Goal: Information Seeking & Learning: Learn about a topic

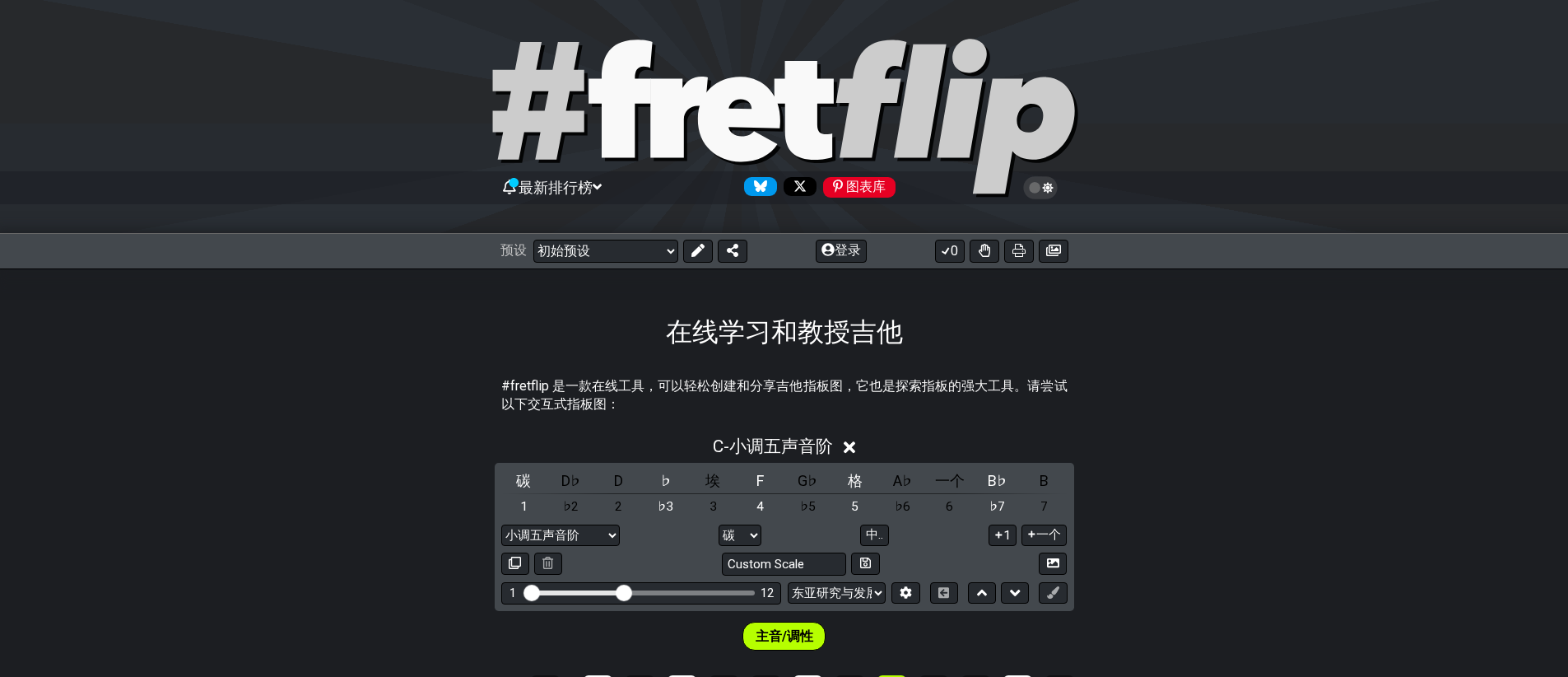
click at [574, 190] on font "最新排行榜" at bounding box center [555, 187] width 74 height 17
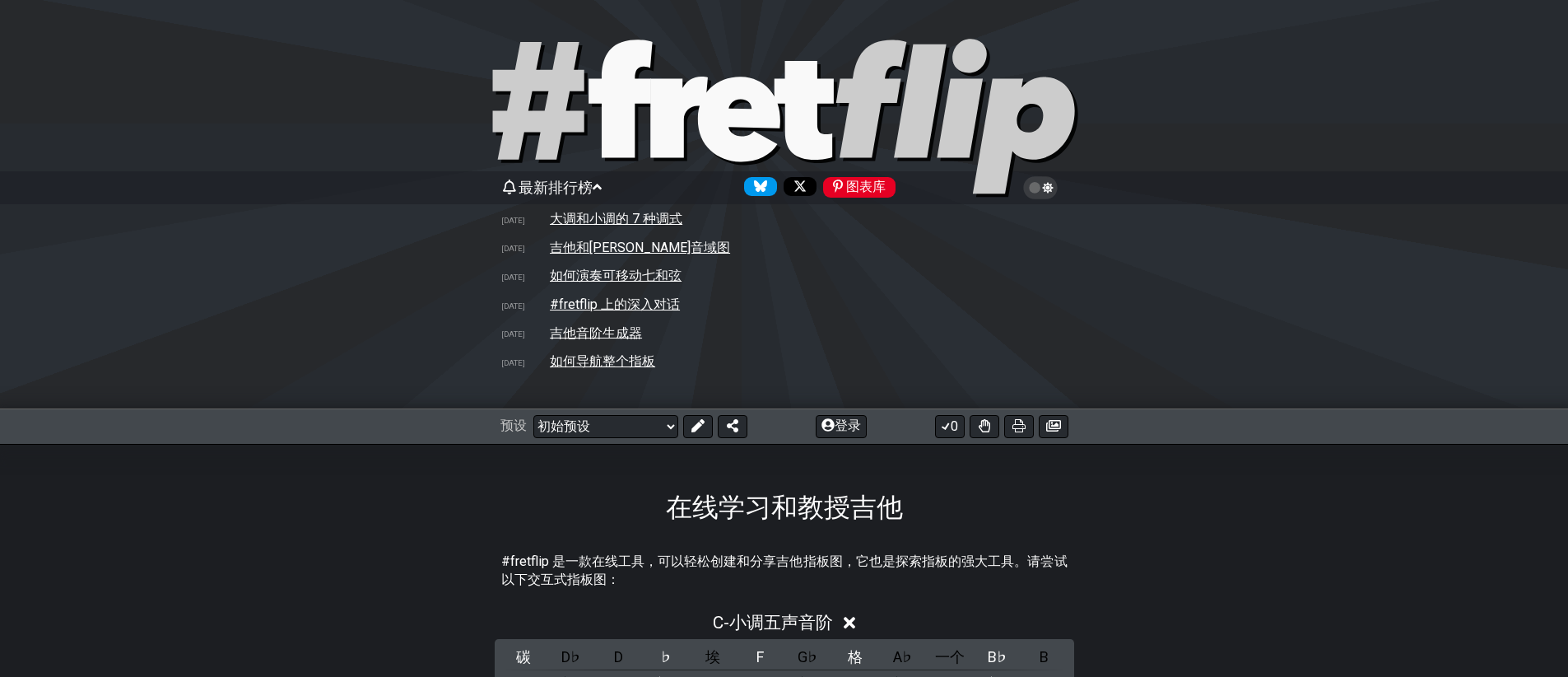
click at [874, 172] on icon at bounding box center [784, 118] width 592 height 165
click at [867, 192] on font "图表库" at bounding box center [866, 187] width 40 height 16
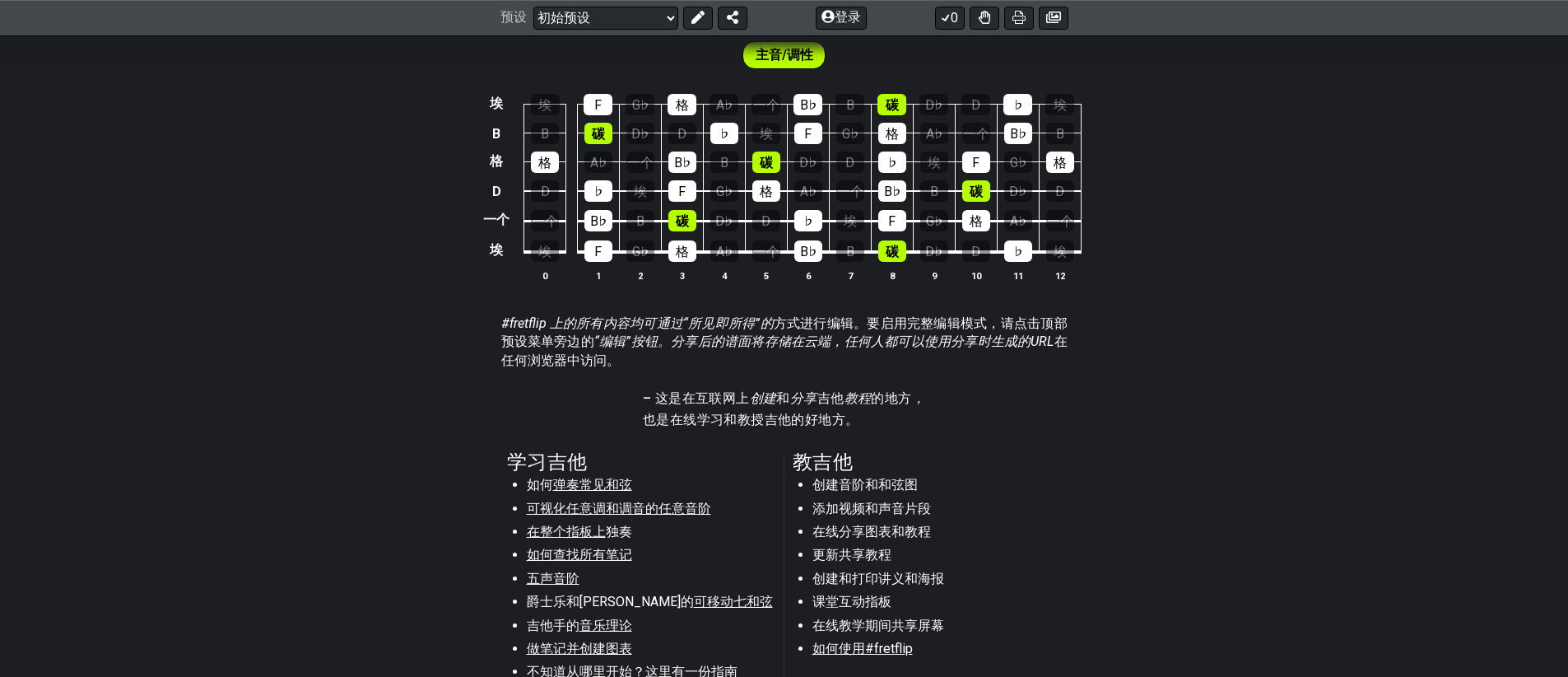
scroll to position [1131, 0]
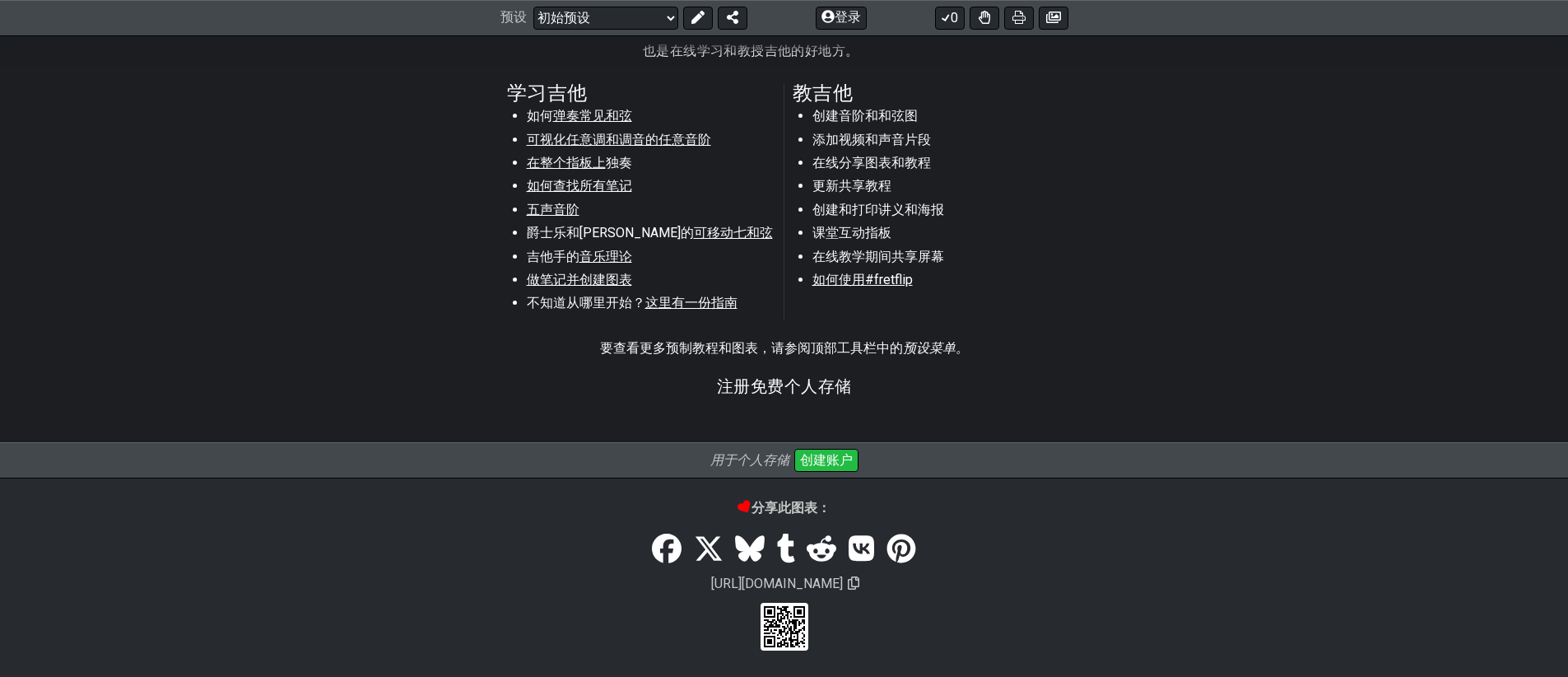
click at [616, 110] on font "弹奏常见和弦" at bounding box center [592, 116] width 79 height 16
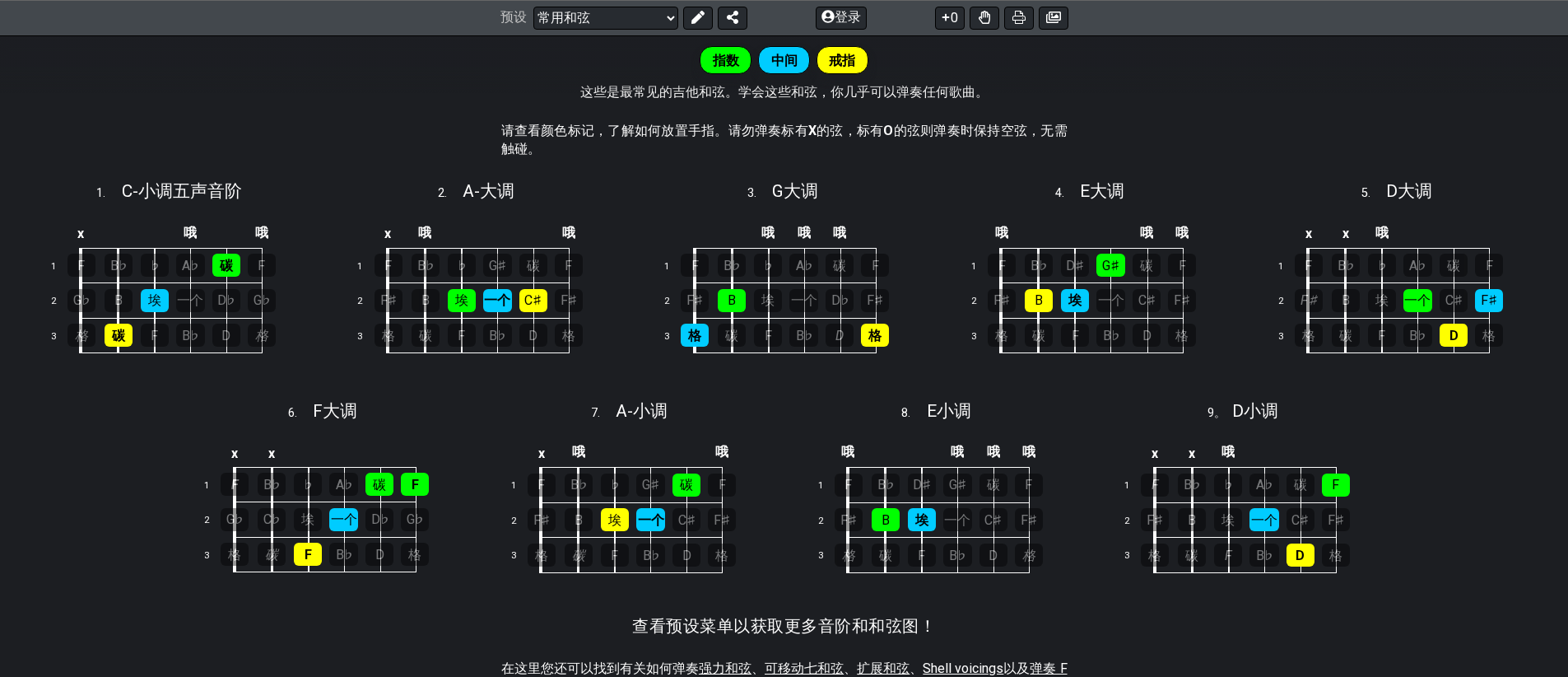
scroll to position [511, 0]
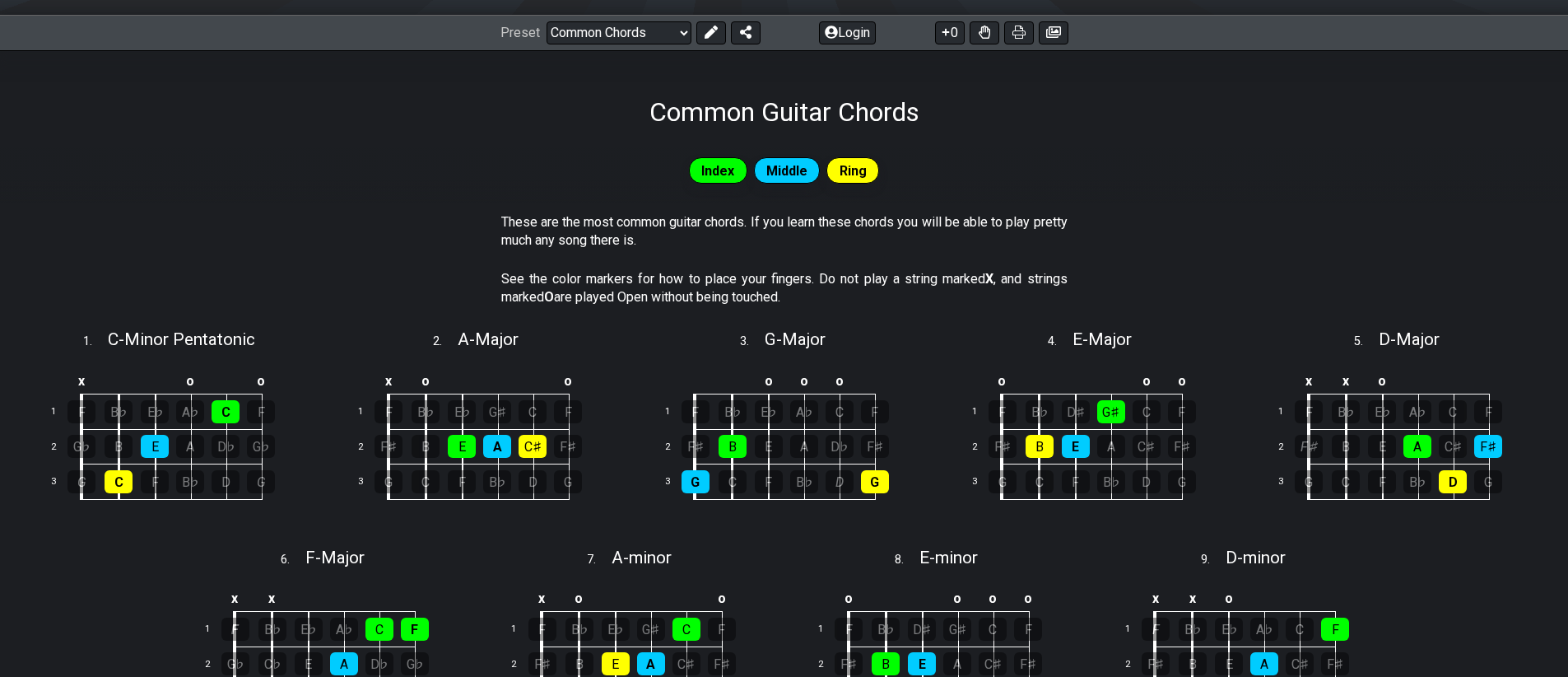
click at [1313, 288] on section "See the color markers for how to place your fingers. Do not play a string marke…" at bounding box center [784, 292] width 1568 height 57
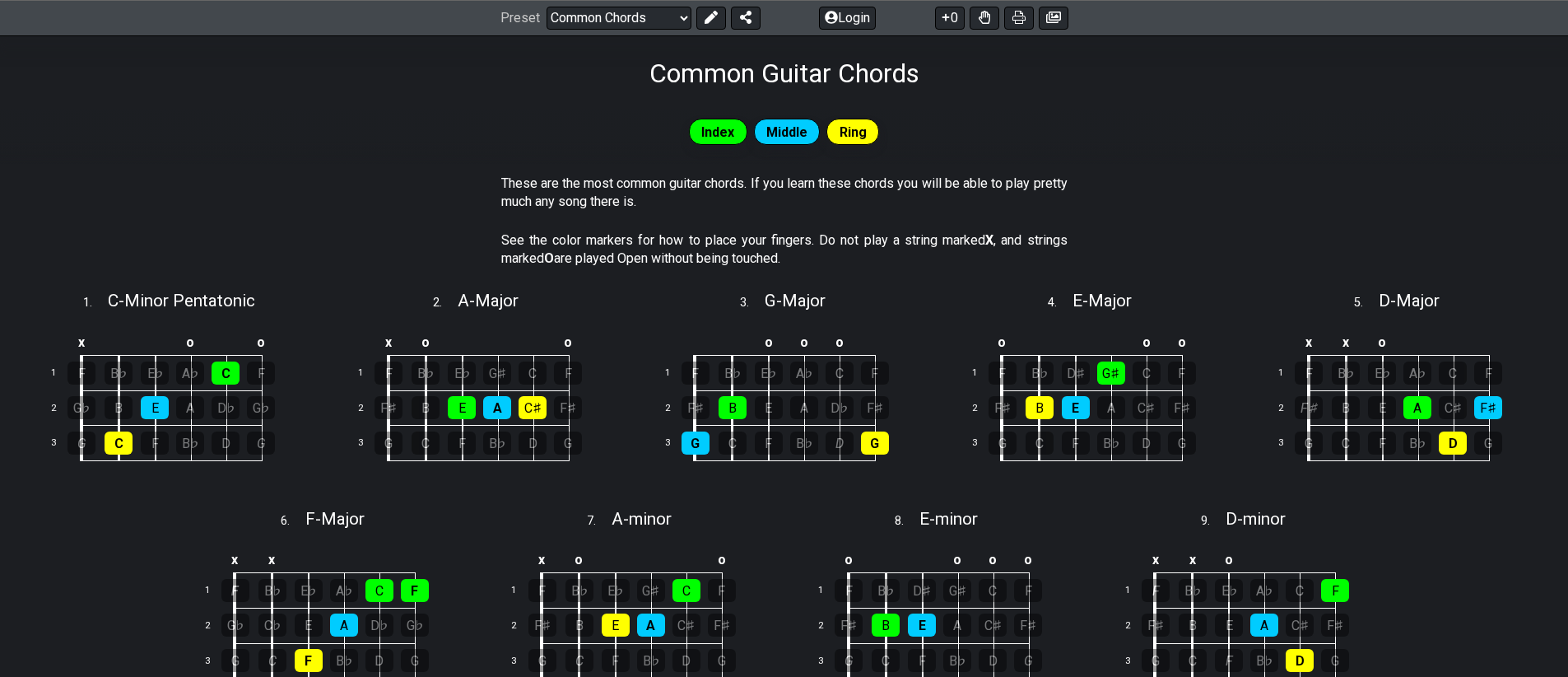
scroll to position [144, 0]
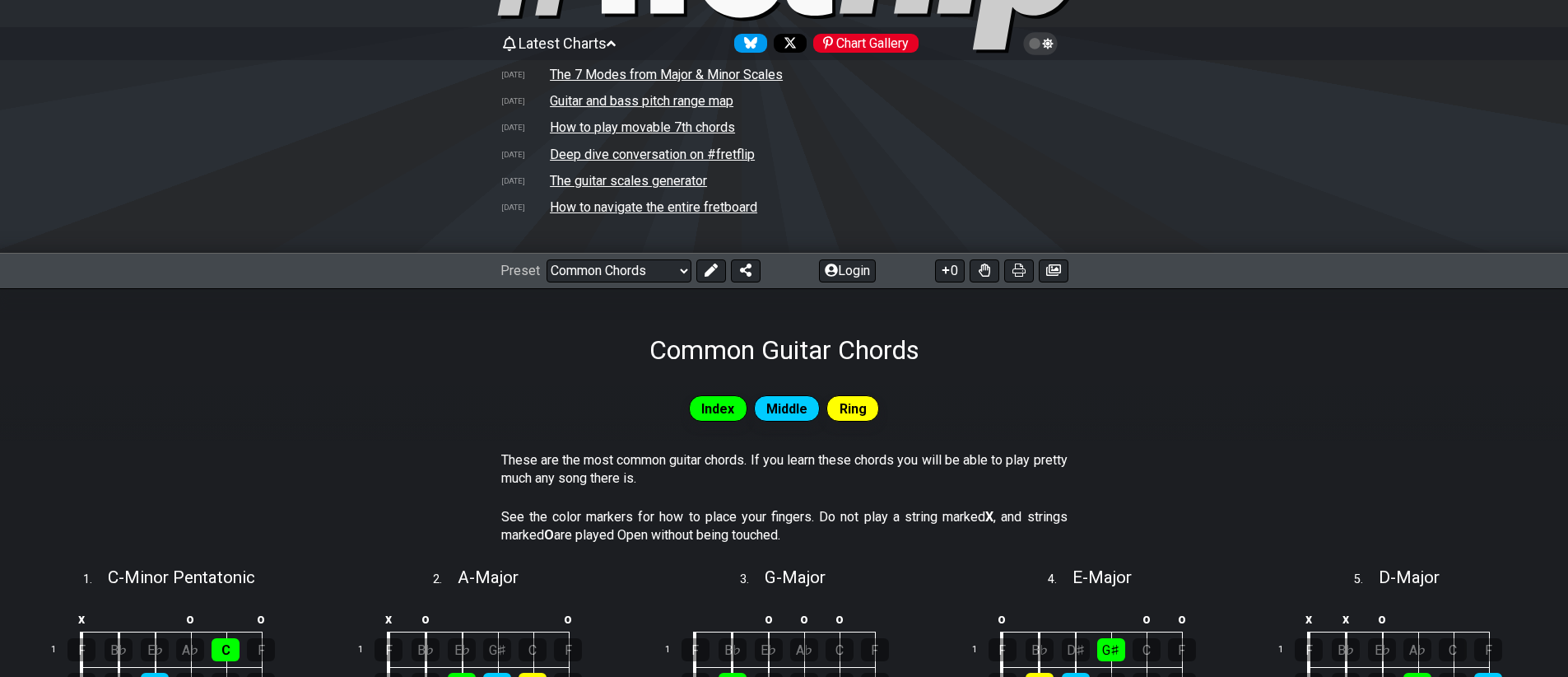
click at [639, 185] on td "The guitar scales generator" at bounding box center [628, 180] width 159 height 17
select select "/guitar-scales-generator"
select select "A"
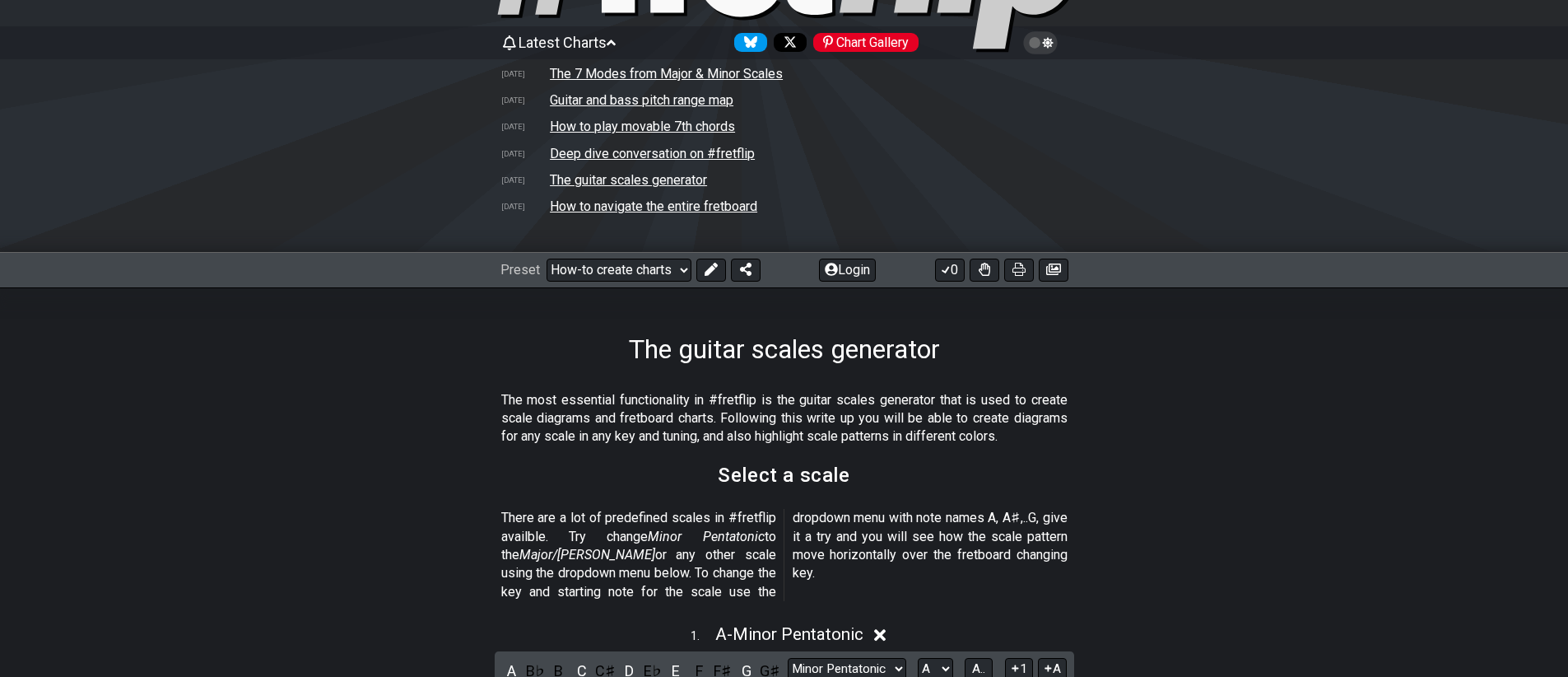
scroll to position [497, 0]
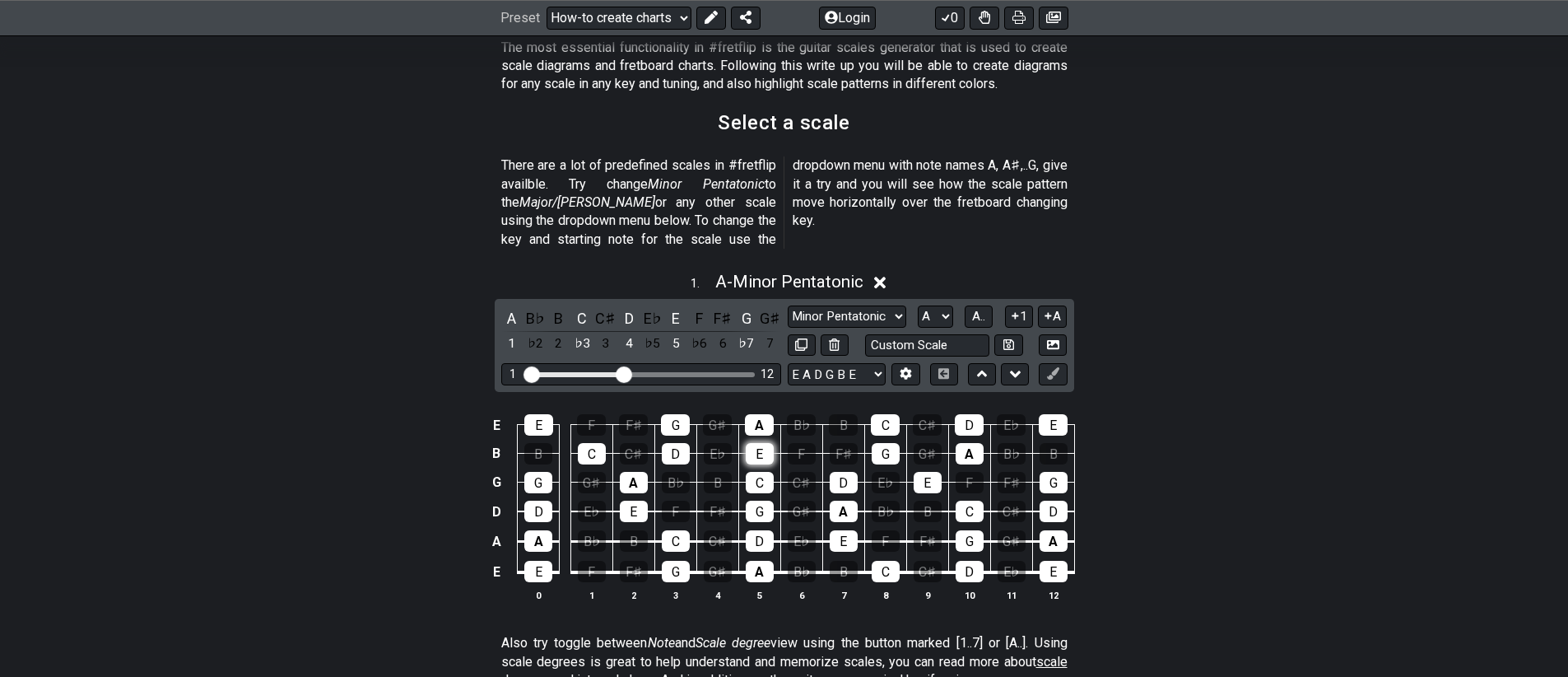
click at [771, 442] on div "E" at bounding box center [760, 452] width 28 height 21
click at [771, 424] on td "E" at bounding box center [759, 438] width 42 height 29
click at [754, 442] on div "E" at bounding box center [760, 452] width 28 height 21
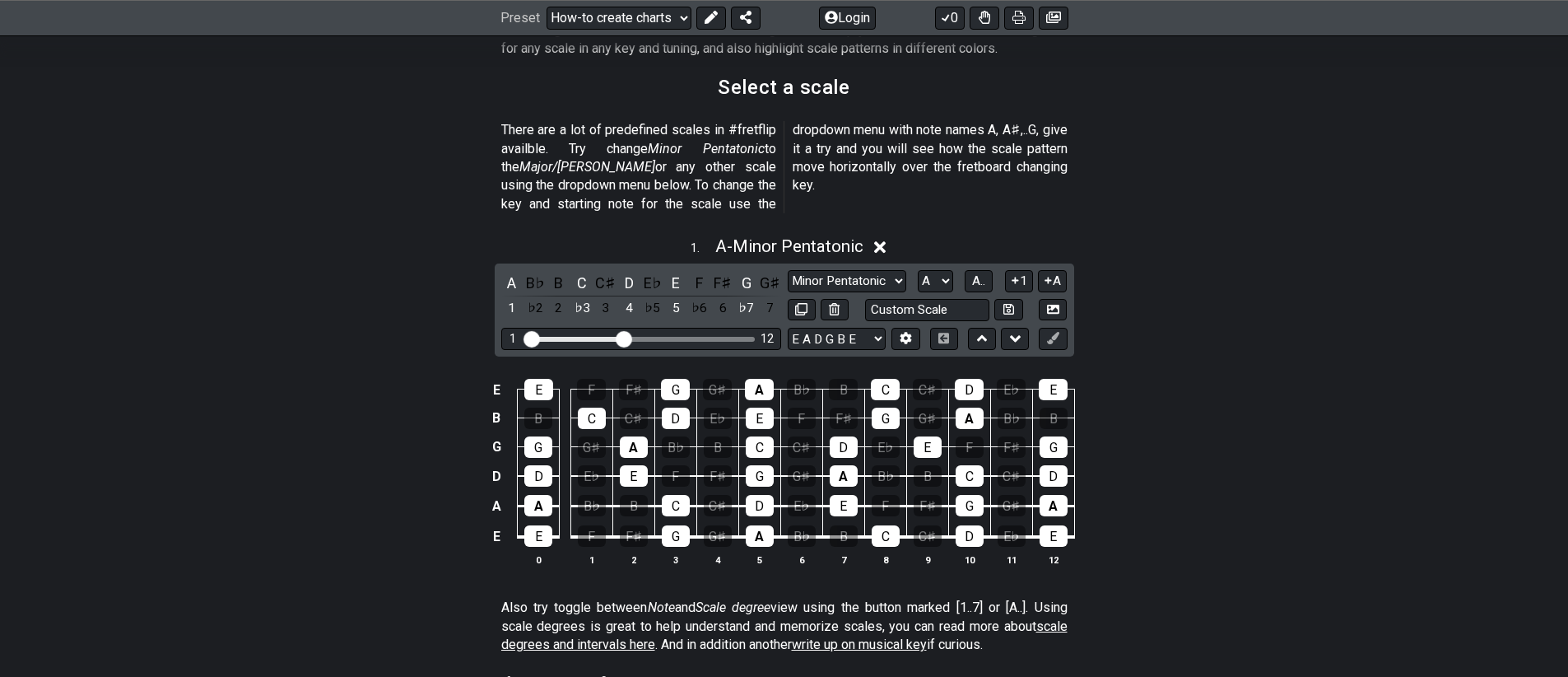
scroll to position [196, 0]
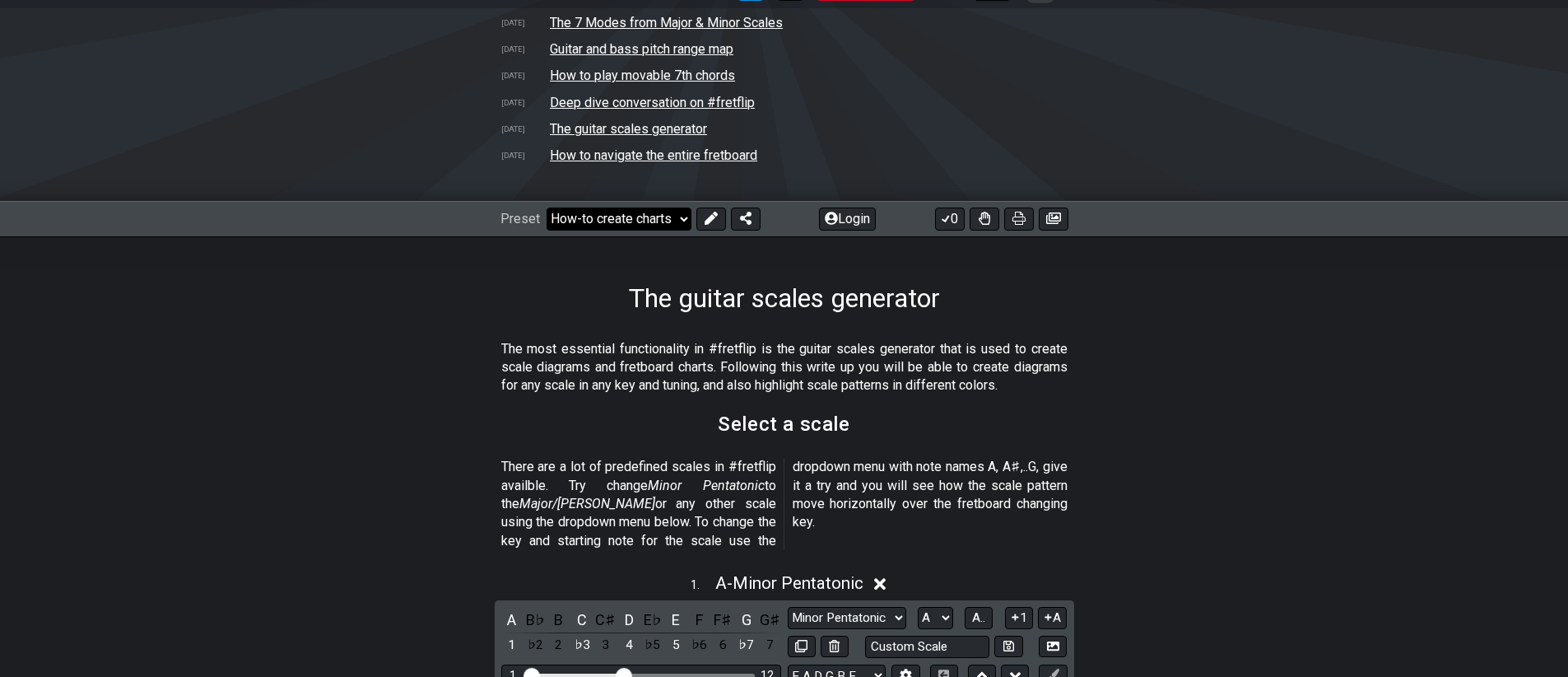
click at [658, 209] on select "Welcome to #fretflip! Initial Preset Custom Preset Minor Pentatonic Major Penta…" at bounding box center [618, 219] width 145 height 23
click at [546, 208] on select "Welcome to #fretflip! Initial Preset Custom Preset Minor Pentatonic Major Penta…" at bounding box center [618, 219] width 145 height 23
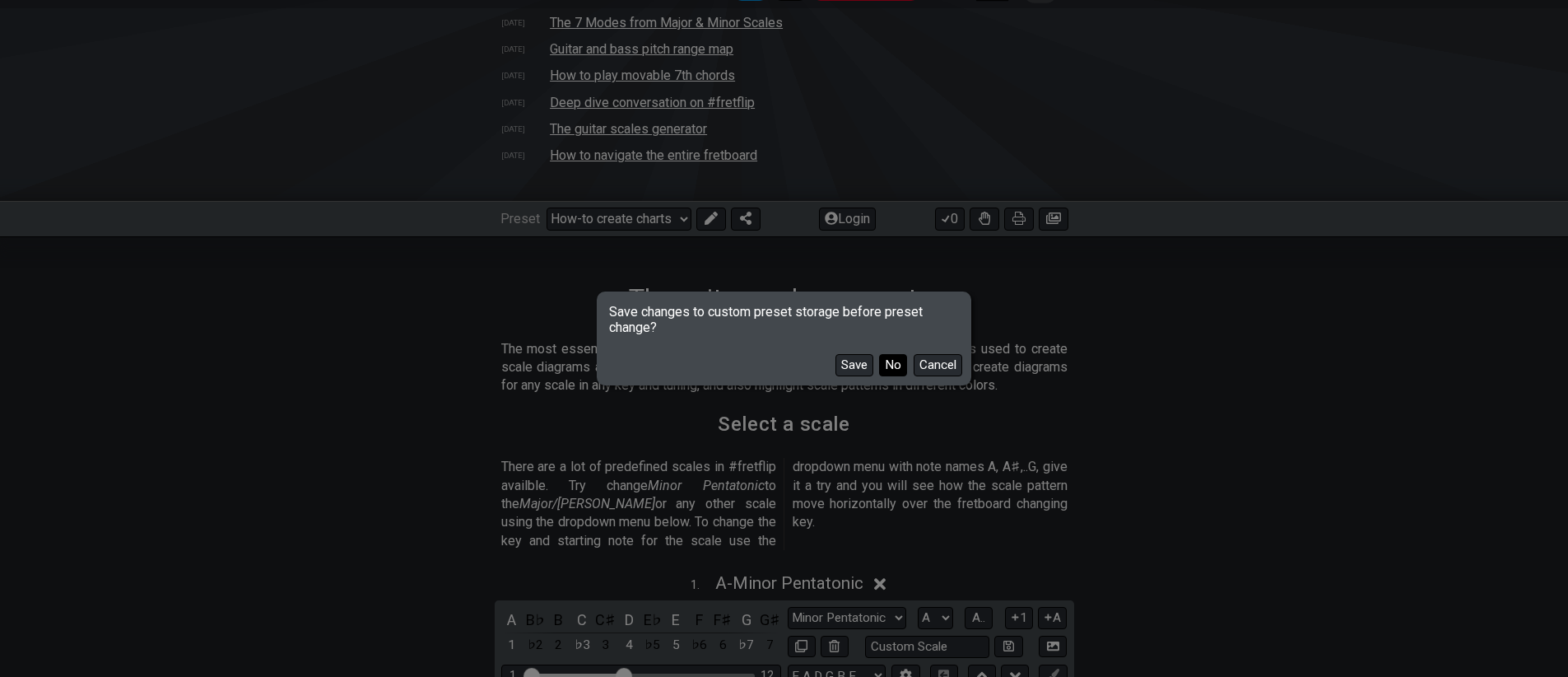
click at [893, 362] on button "No" at bounding box center [893, 364] width 28 height 22
select select "/minor-pentatonic"
select select "C"
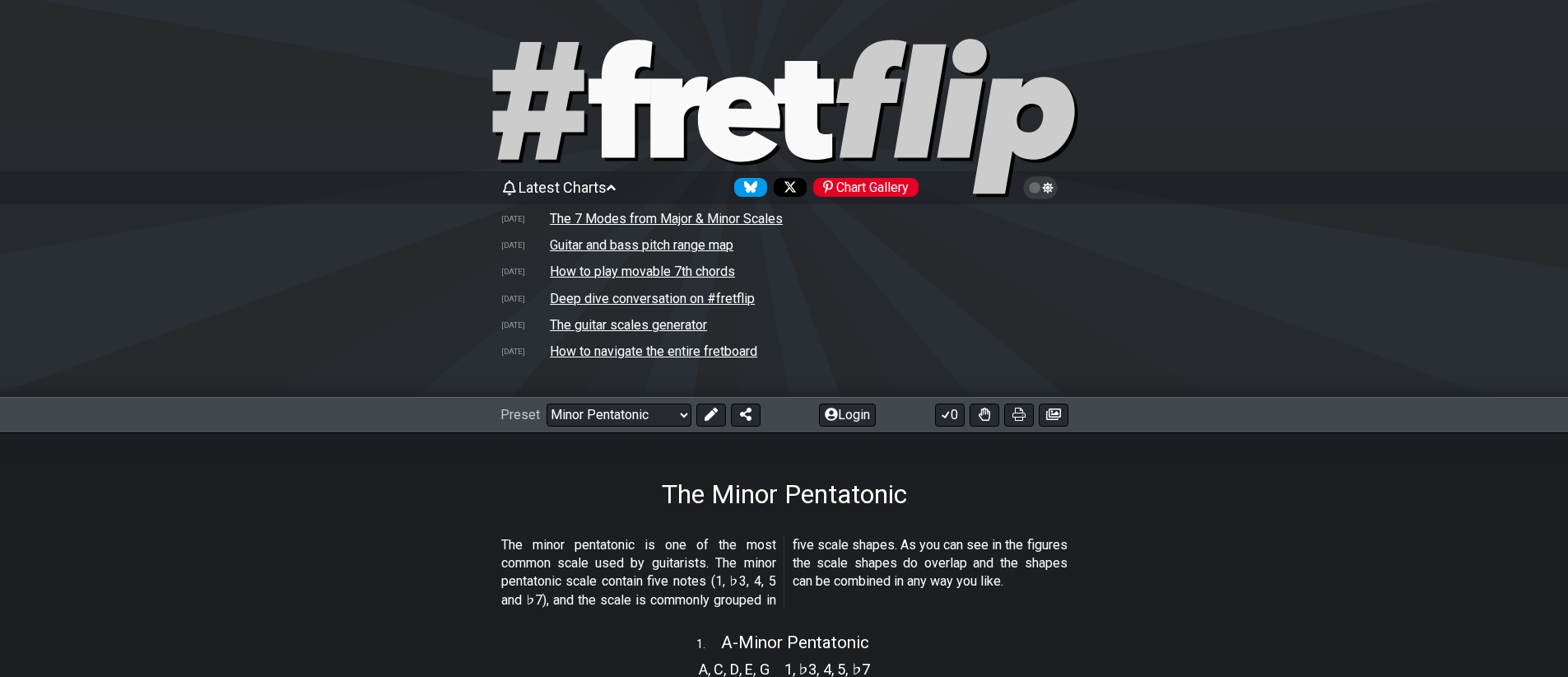
click at [536, 186] on span "Latest Charts" at bounding box center [562, 187] width 88 height 17
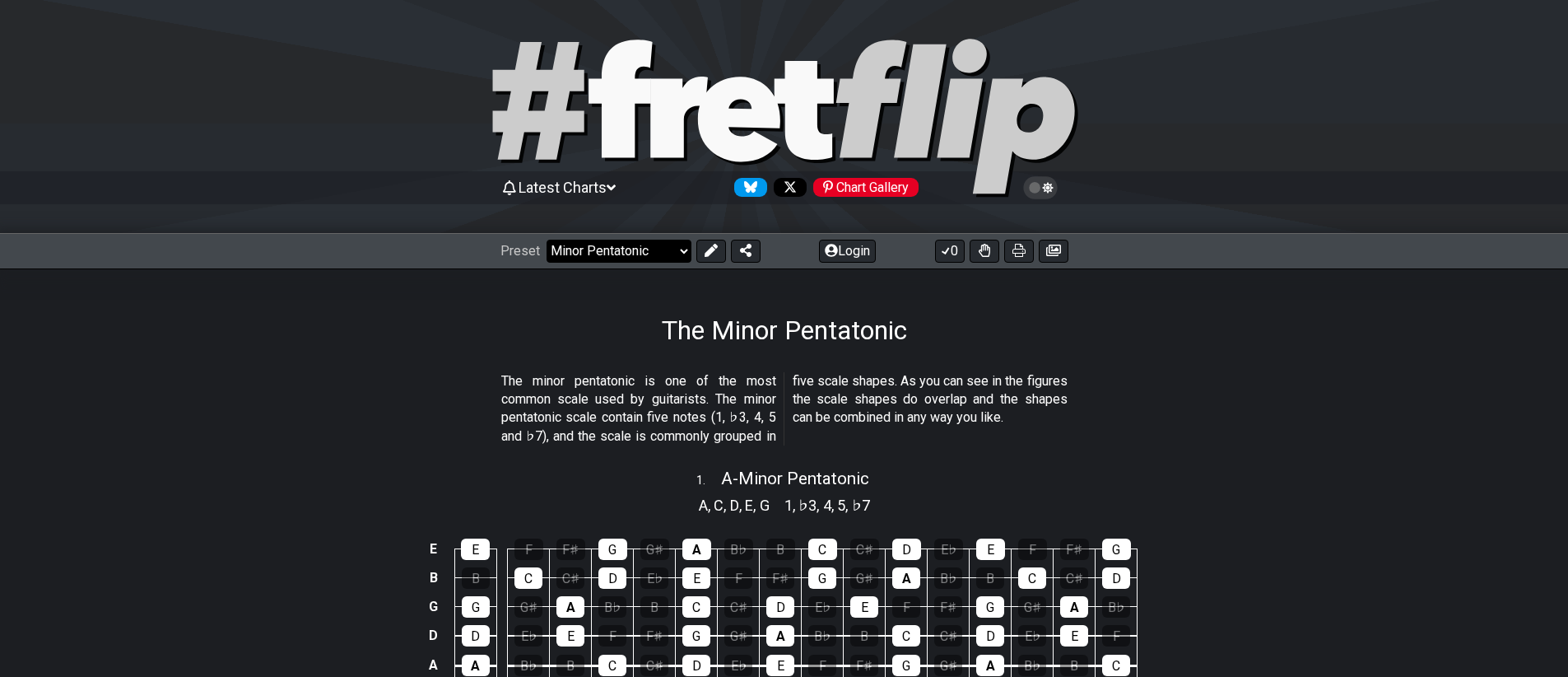
click at [609, 254] on select "Welcome to #fretflip! Initial Preset Custom Preset Minor Pentatonic Major Penta…" at bounding box center [618, 251] width 145 height 23
click at [546, 240] on select "Welcome to #fretflip! Initial Preset Custom Preset Minor Pentatonic Major Penta…" at bounding box center [618, 251] width 145 height 23
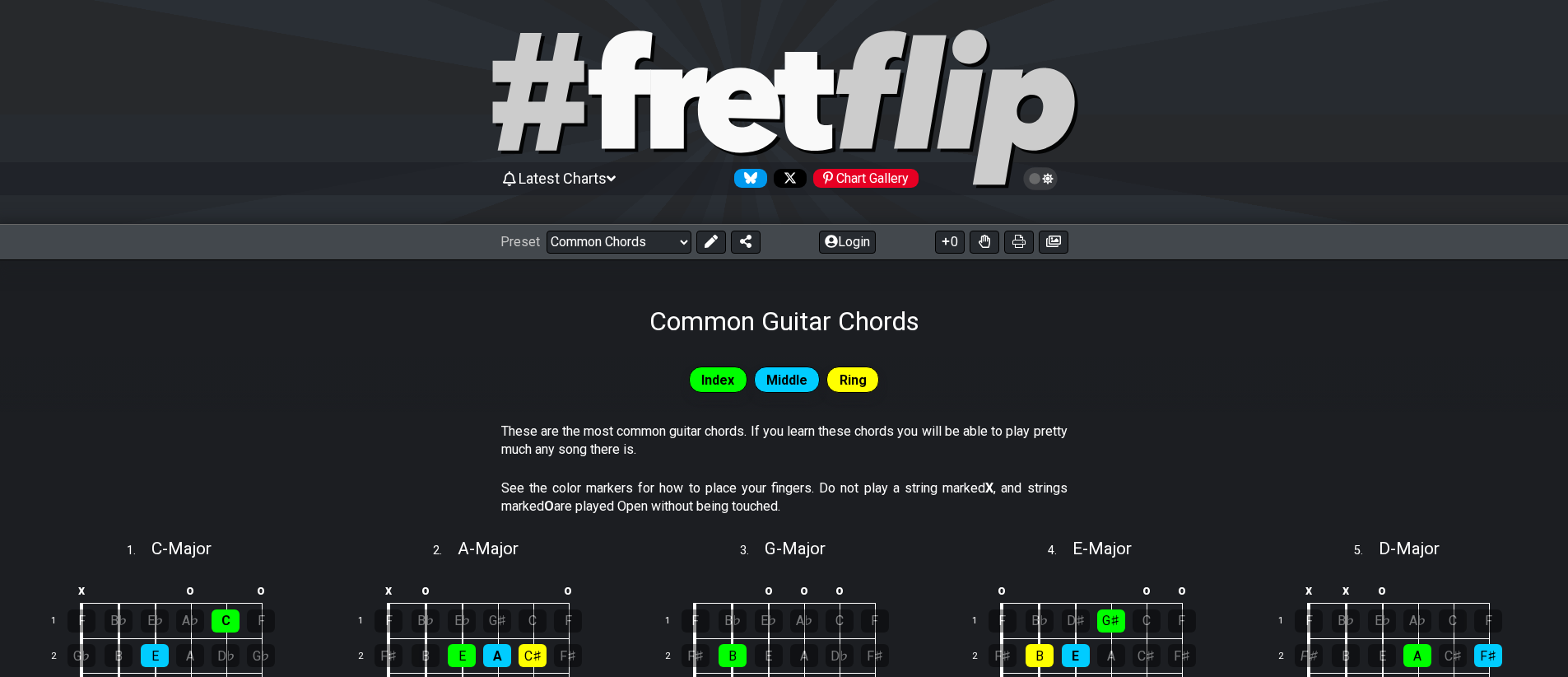
scroll to position [24, 0]
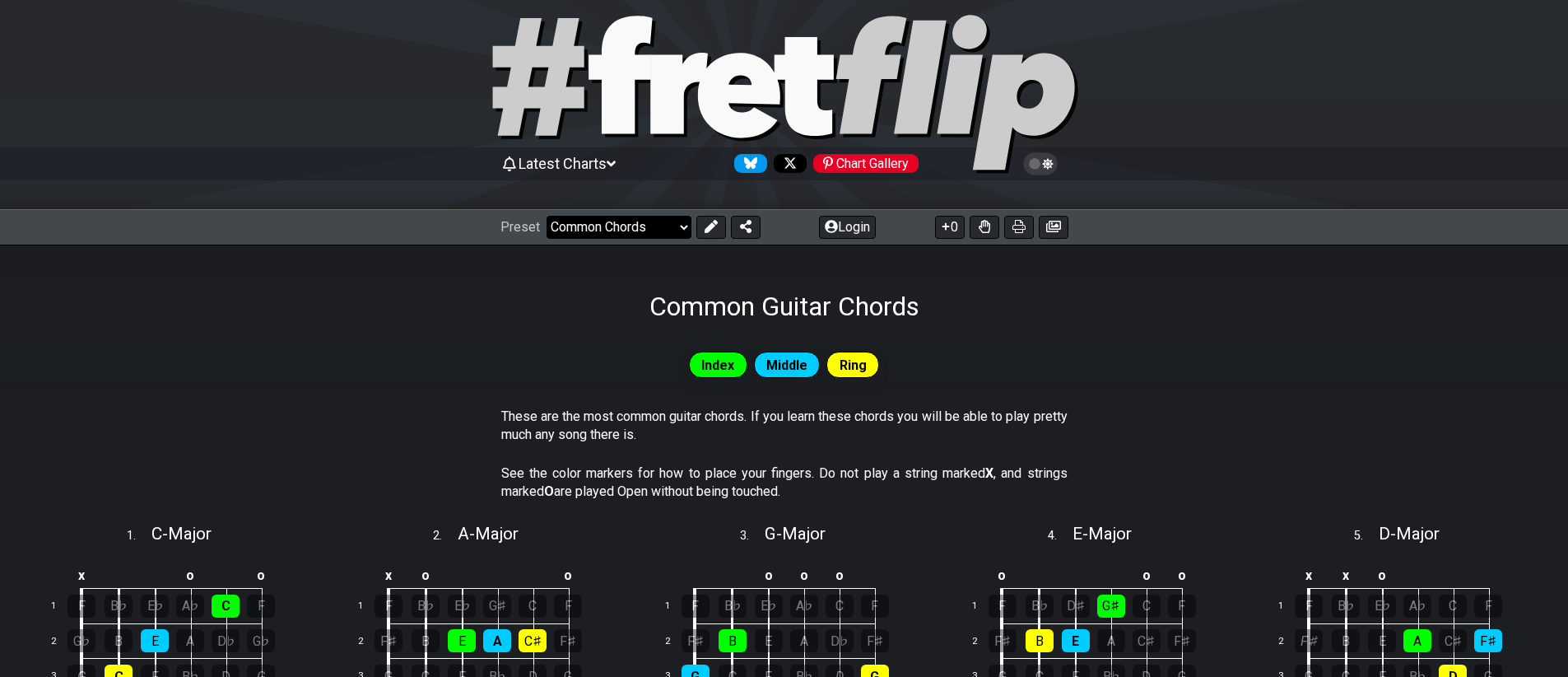
click at [606, 228] on select "Welcome to #fretflip! Initial Preset Custom Preset Minor Pentatonic Major Penta…" at bounding box center [618, 227] width 145 height 23
click at [546, 216] on select "Welcome to #fretflip! Initial Preset Custom Preset Minor Pentatonic Major Penta…" at bounding box center [618, 227] width 145 height 23
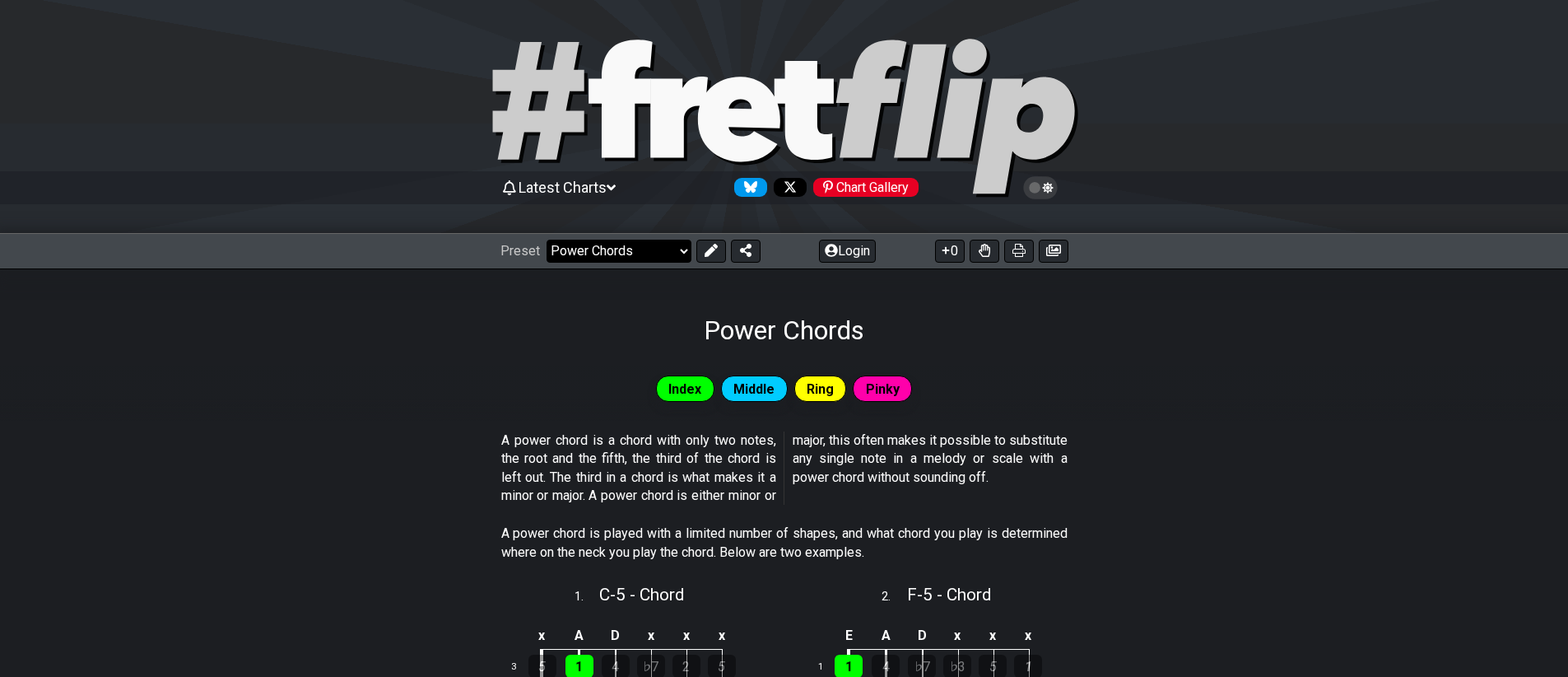
click at [629, 246] on select "Welcome to #fretflip! Initial Preset Custom Preset Minor Pentatonic Major Penta…" at bounding box center [618, 251] width 145 height 23
click at [546, 240] on select "Welcome to #fretflip! Initial Preset Custom Preset Minor Pentatonic Major Penta…" at bounding box center [618, 251] width 145 height 23
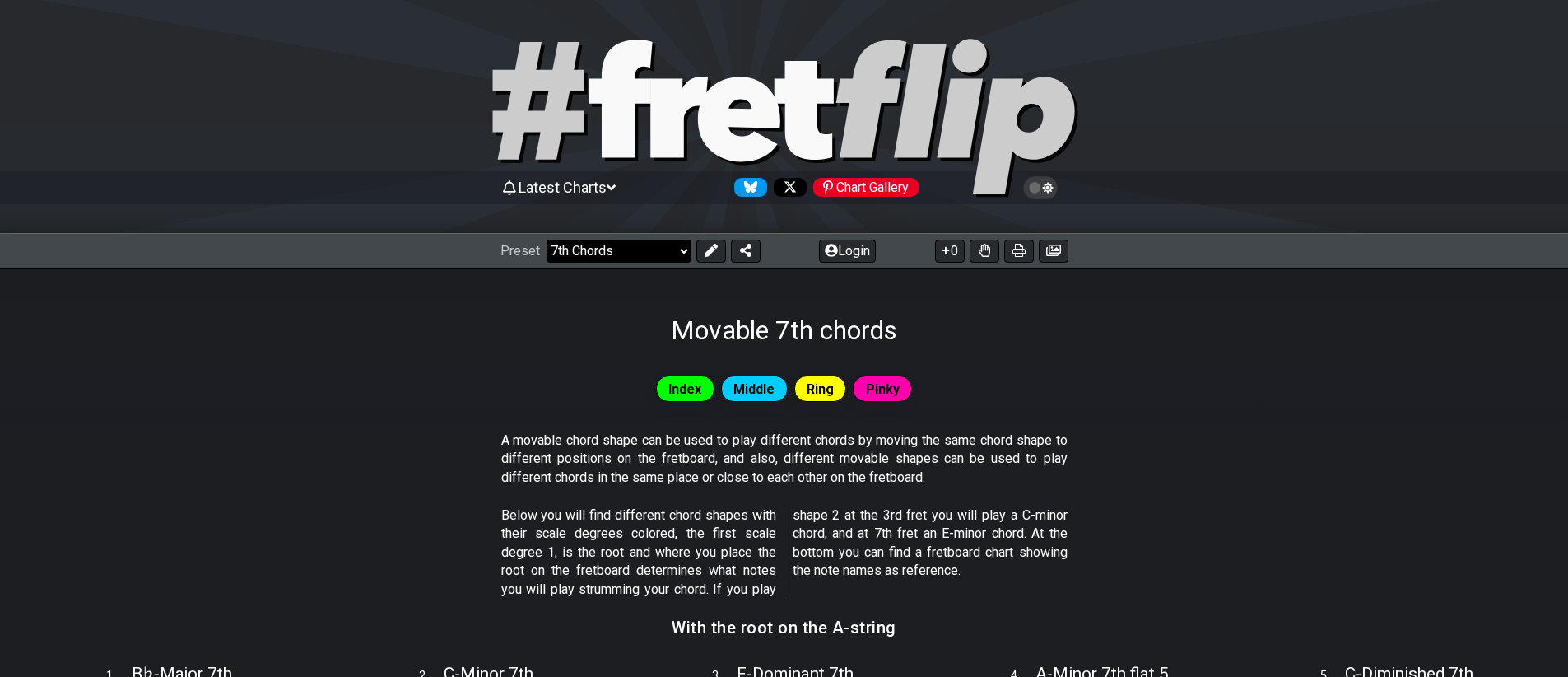
click at [620, 251] on select "Welcome to #fretflip! Initial Preset Custom Preset Minor Pentatonic Major Penta…" at bounding box center [618, 251] width 145 height 23
click at [546, 240] on select "Welcome to #fretflip! Initial Preset Custom Preset Minor Pentatonic Major Penta…" at bounding box center [618, 251] width 145 height 23
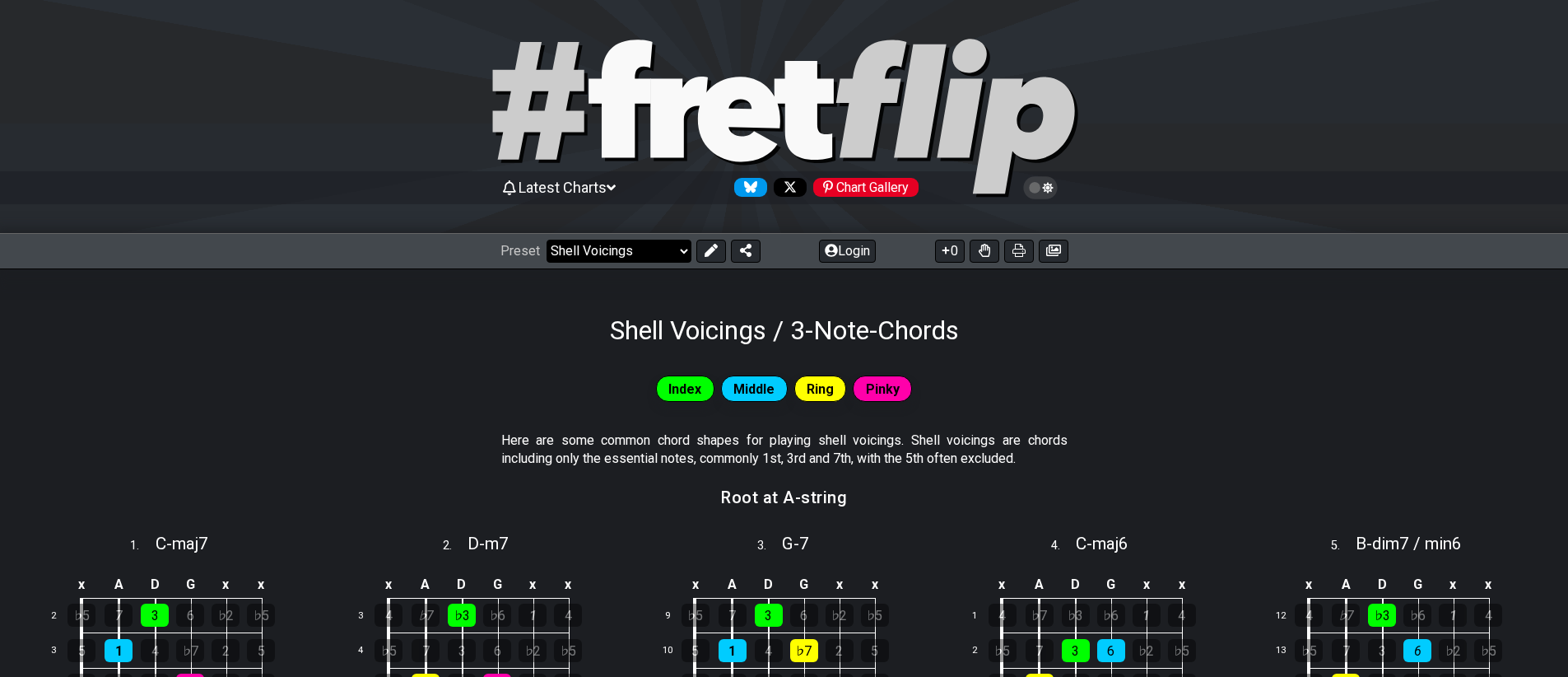
click at [624, 245] on select "Welcome to #fretflip! Initial Preset Custom Preset Minor Pentatonic Major Penta…" at bounding box center [618, 251] width 145 height 23
click at [546, 240] on select "Welcome to #fretflip! Initial Preset Custom Preset Minor Pentatonic Major Penta…" at bounding box center [618, 251] width 145 height 23
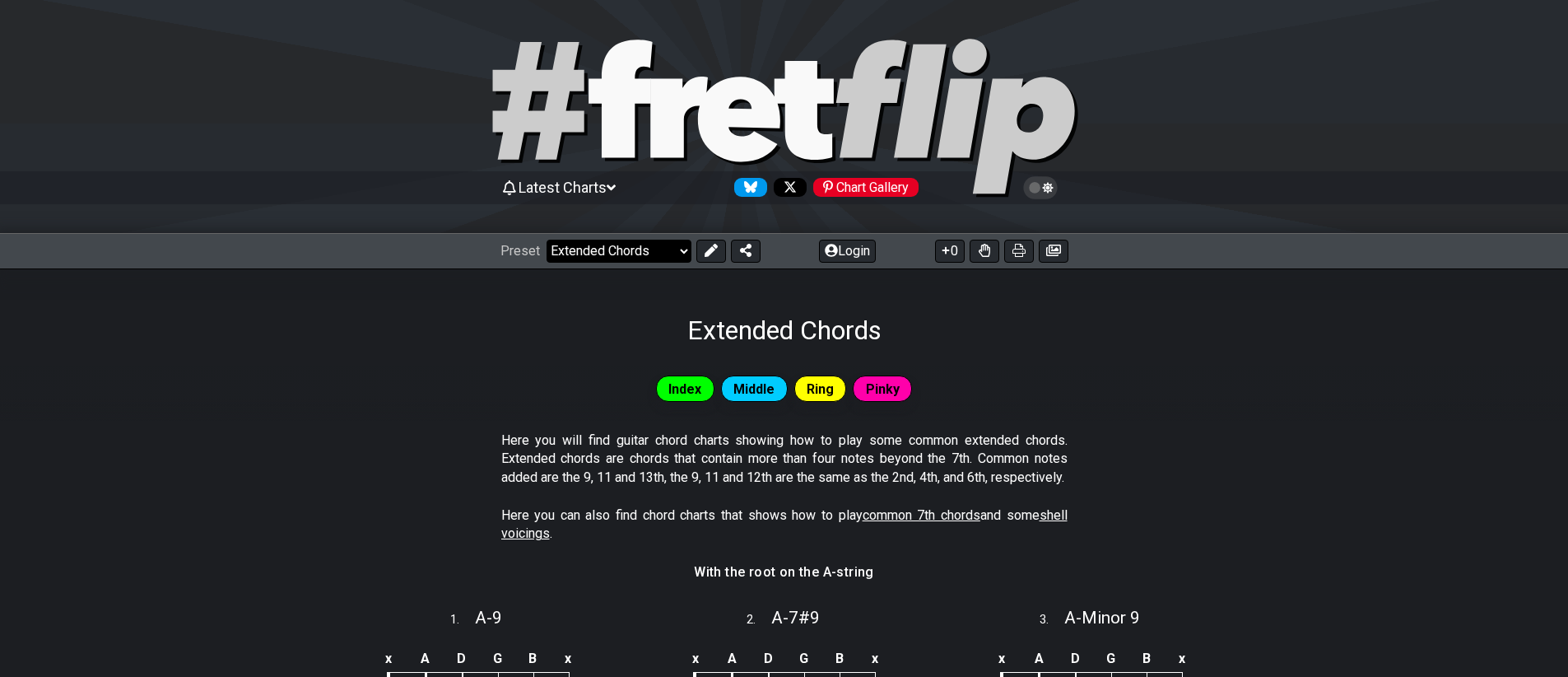
click at [610, 256] on select "Welcome to #fretflip! Initial Preset Custom Preset Minor Pentatonic Major Penta…" at bounding box center [618, 251] width 145 height 23
click at [546, 240] on select "Welcome to #fretflip! Initial Preset Custom Preset Minor Pentatonic Major Penta…" at bounding box center [618, 251] width 145 height 23
select select "/common-guitar-chords"
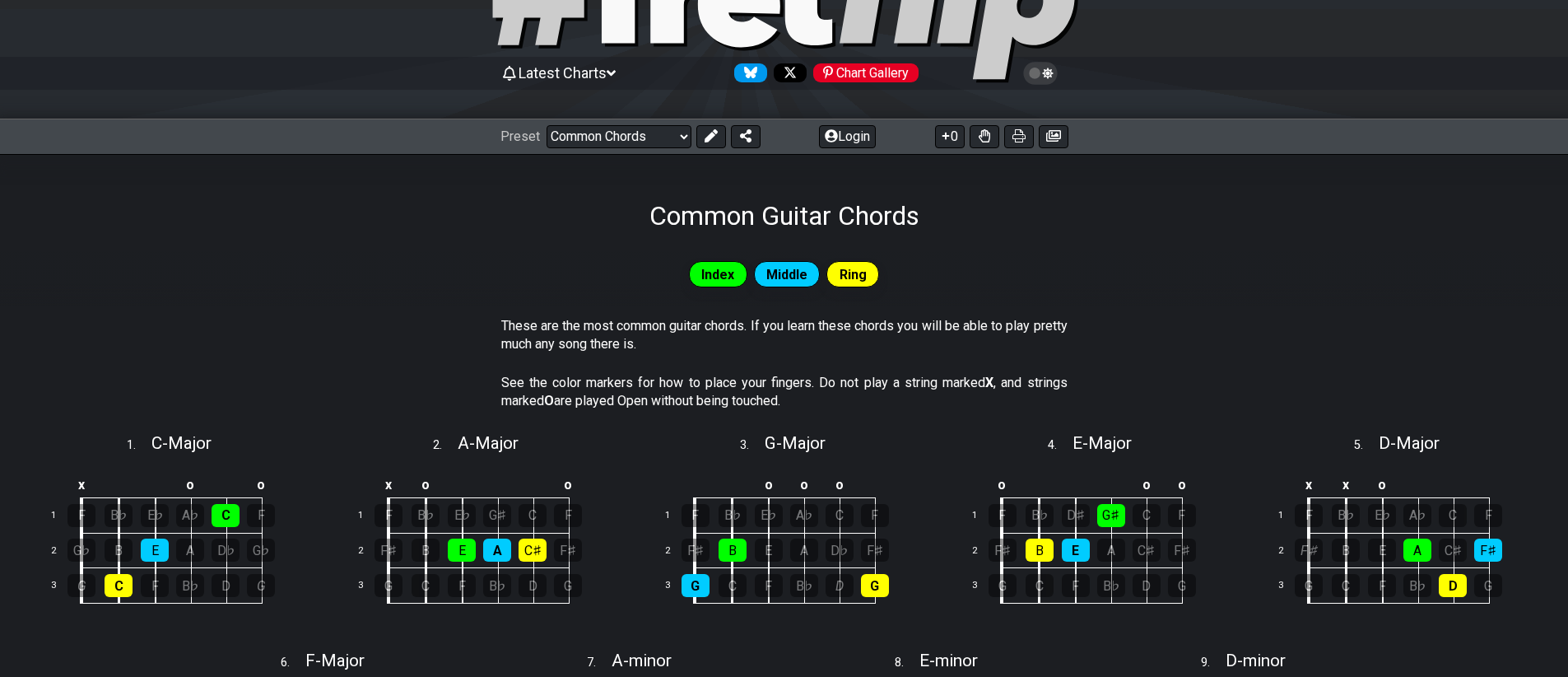
scroll to position [62, 0]
